Goal: Information Seeking & Learning: Learn about a topic

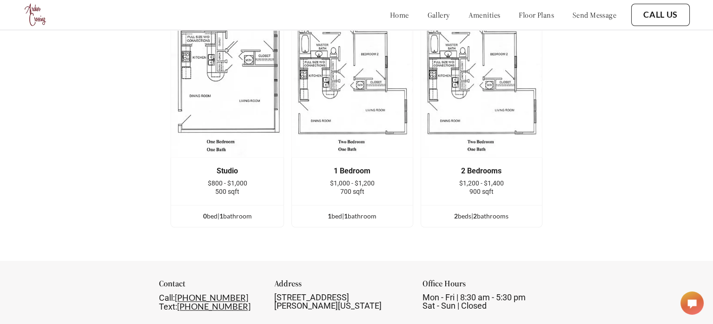
scroll to position [1254, 0]
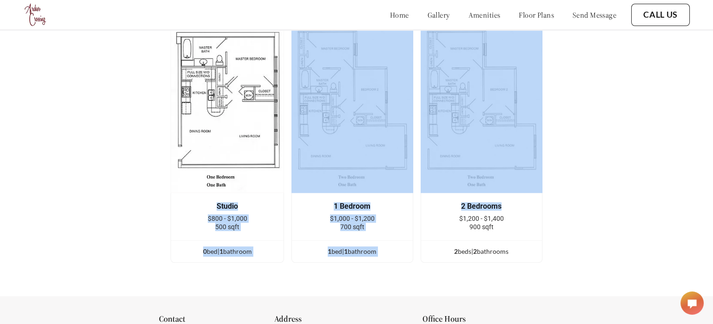
drag, startPoint x: 208, startPoint y: 199, endPoint x: 442, endPoint y: 214, distance: 234.2
click at [442, 214] on div "Studio $800 - $1,000 500 sqft 0 bed | 1 bathroom 1 Bedroom $1,000 - $1,200 700 …" at bounding box center [357, 147] width 372 height 245
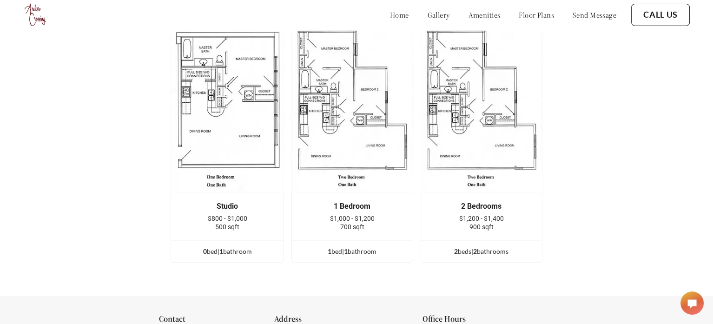
click at [561, 238] on div "Floor Plans Studio $800 - $1,000 500 sqft 0 bed | 1 bathroom 1 Bedroom $1,000 -…" at bounding box center [356, 129] width 713 height 333
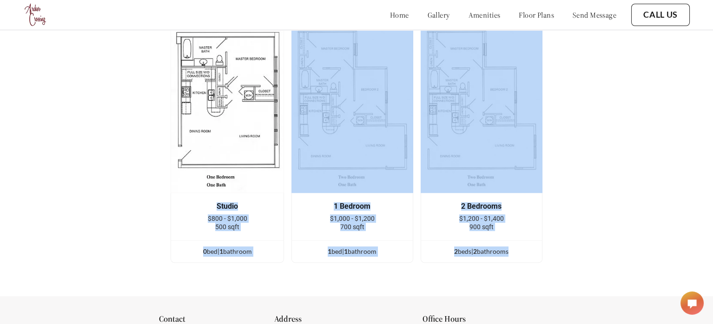
drag, startPoint x: 519, startPoint y: 247, endPoint x: 213, endPoint y: 201, distance: 308.7
click at [213, 201] on div "Studio $800 - $1,000 500 sqft 0 bed | 1 bathroom 1 Bedroom $1,000 - $1,200 700 …" at bounding box center [357, 147] width 372 height 245
click at [586, 239] on div "Floor Plans Studio $800 - $1,000 500 sqft 0 bed | 1 bathroom 1 Bedroom $1,000 -…" at bounding box center [356, 129] width 713 height 333
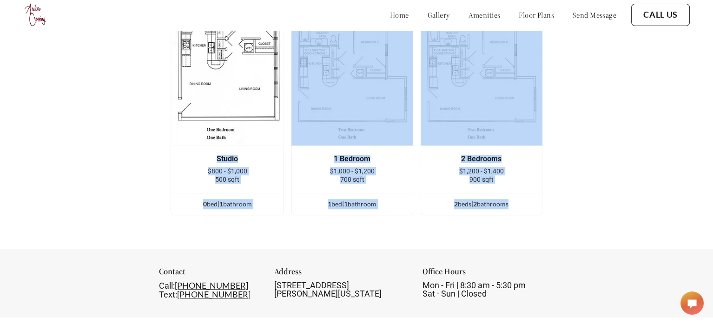
scroll to position [1347, 0]
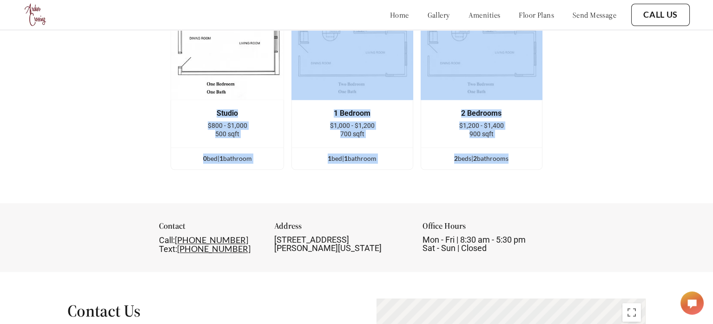
click at [595, 176] on div "Floor Plans Studio $800 - $1,000 500 sqft 0 bed | 1 bathroom 1 Bedroom $1,000 -…" at bounding box center [356, 36] width 713 height 333
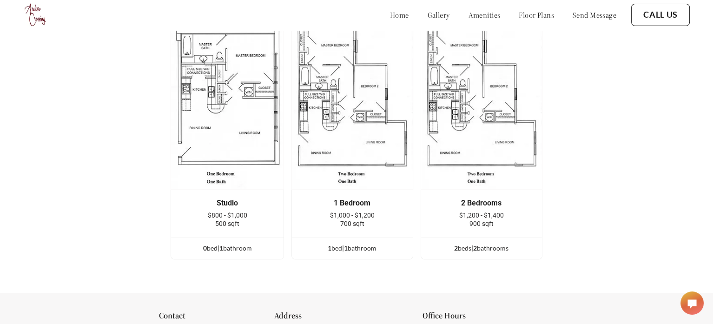
scroll to position [1254, 0]
